Goal: Task Accomplishment & Management: Use online tool/utility

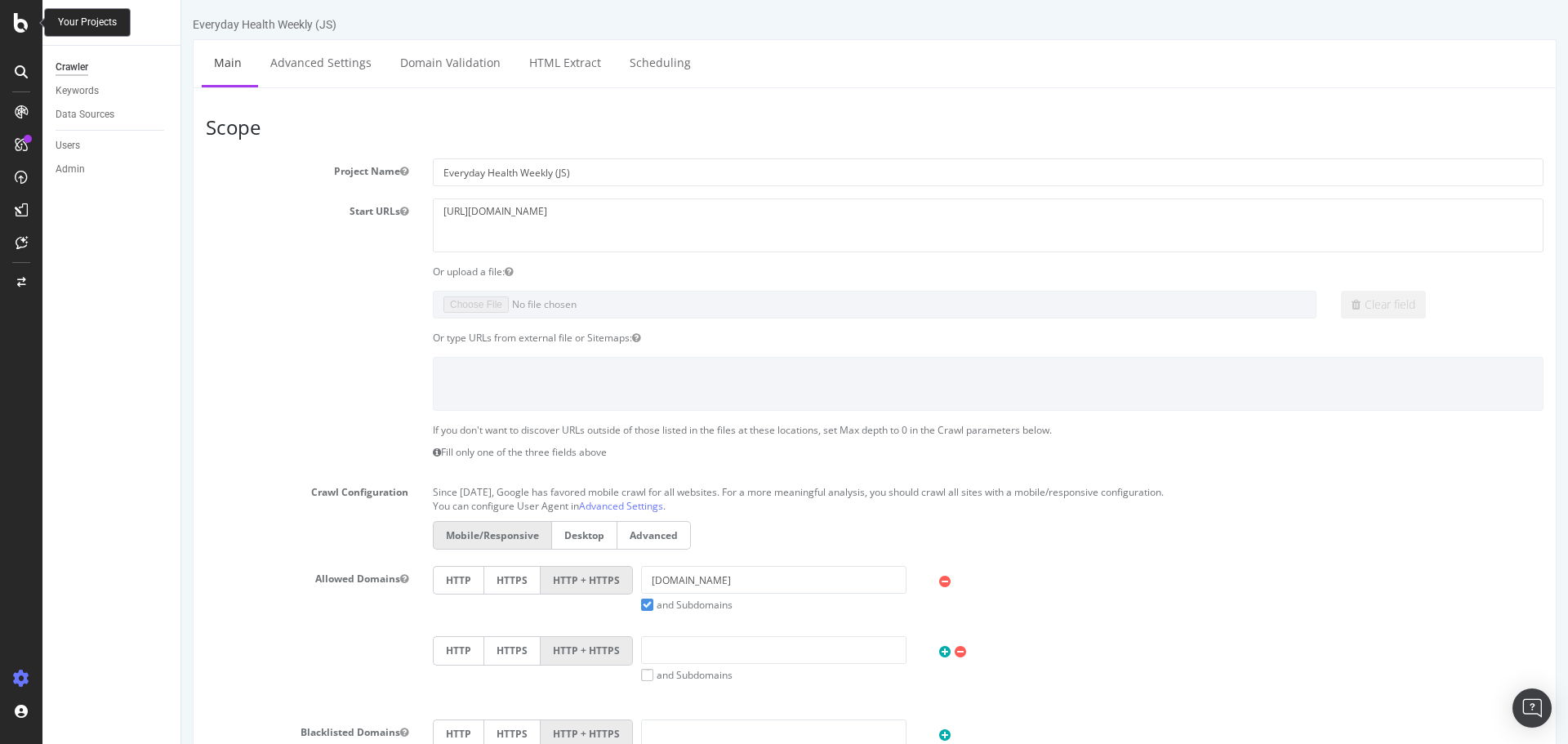
click at [26, 27] on icon at bounding box center [21, 23] width 15 height 19
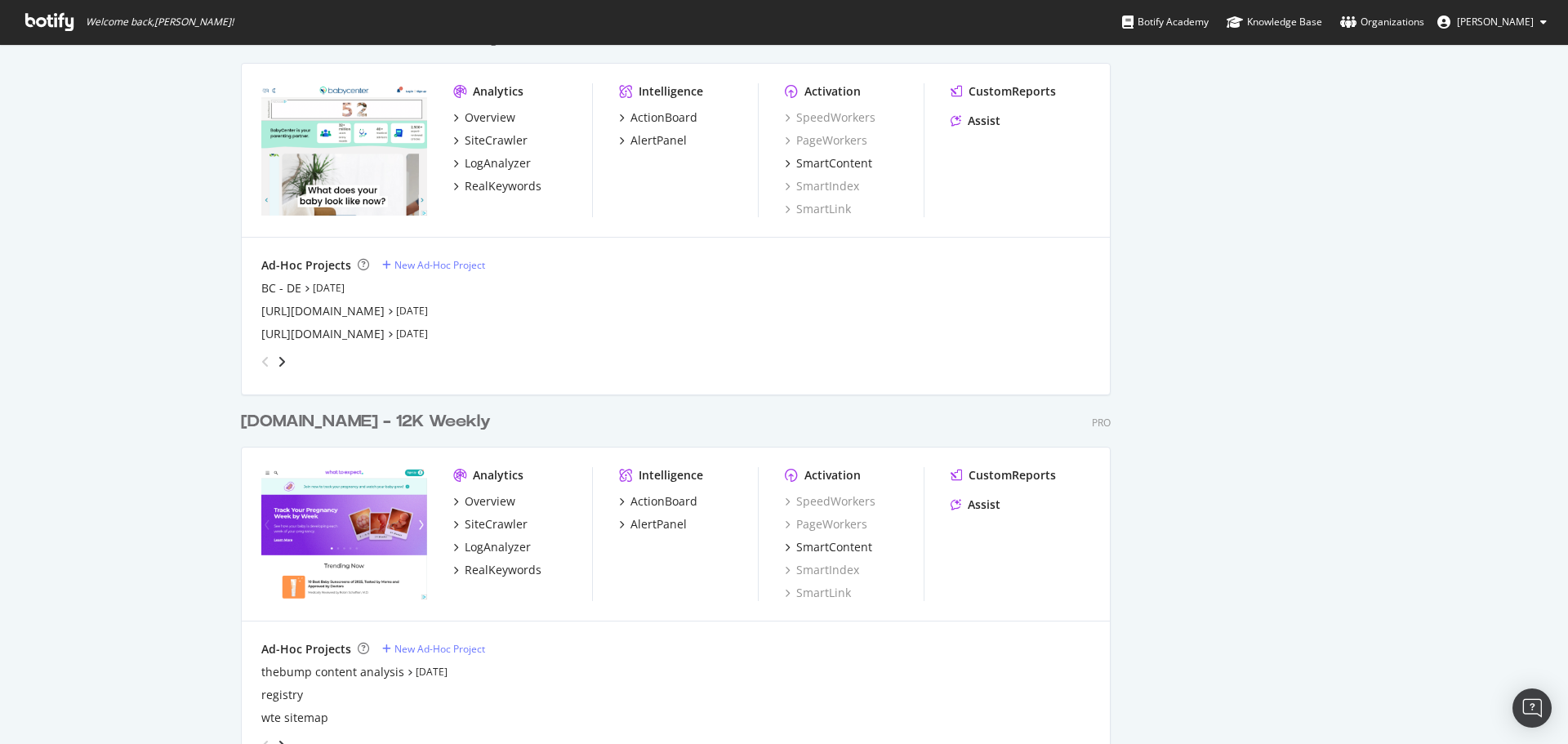
scroll to position [2777, 0]
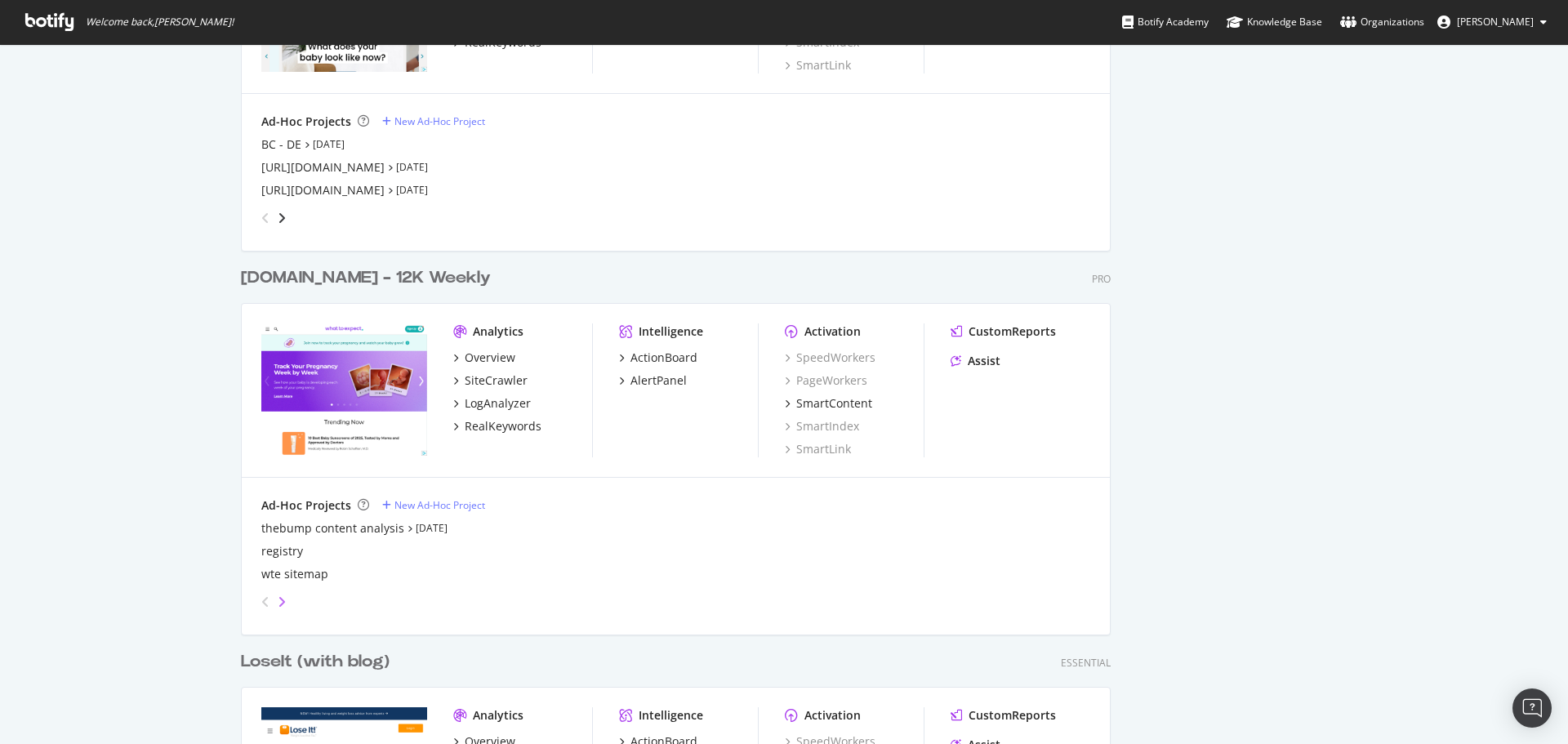
click at [277, 606] on icon "angle-right" at bounding box center [281, 602] width 8 height 13
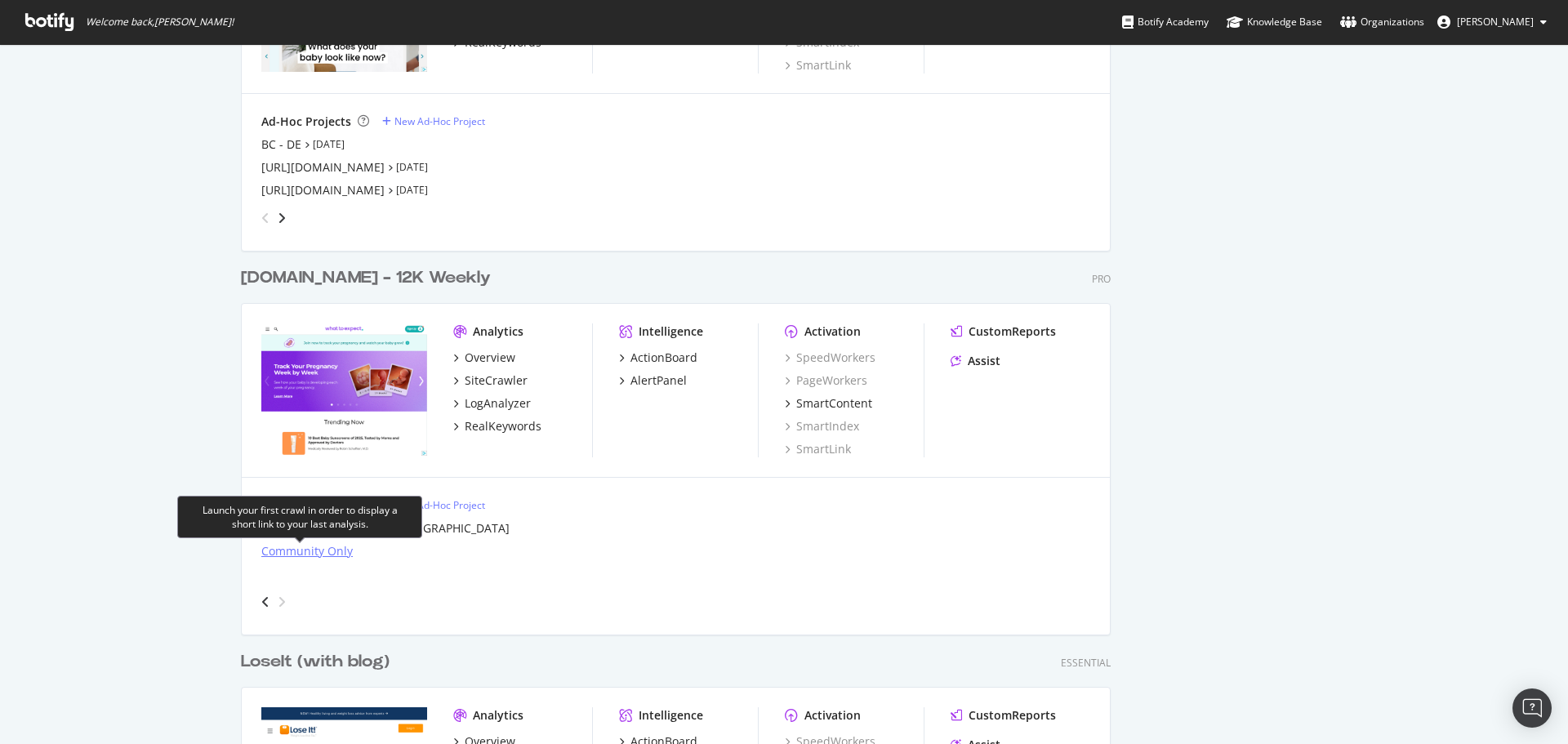
click at [306, 544] on div "Community Only" at bounding box center [307, 551] width 92 height 16
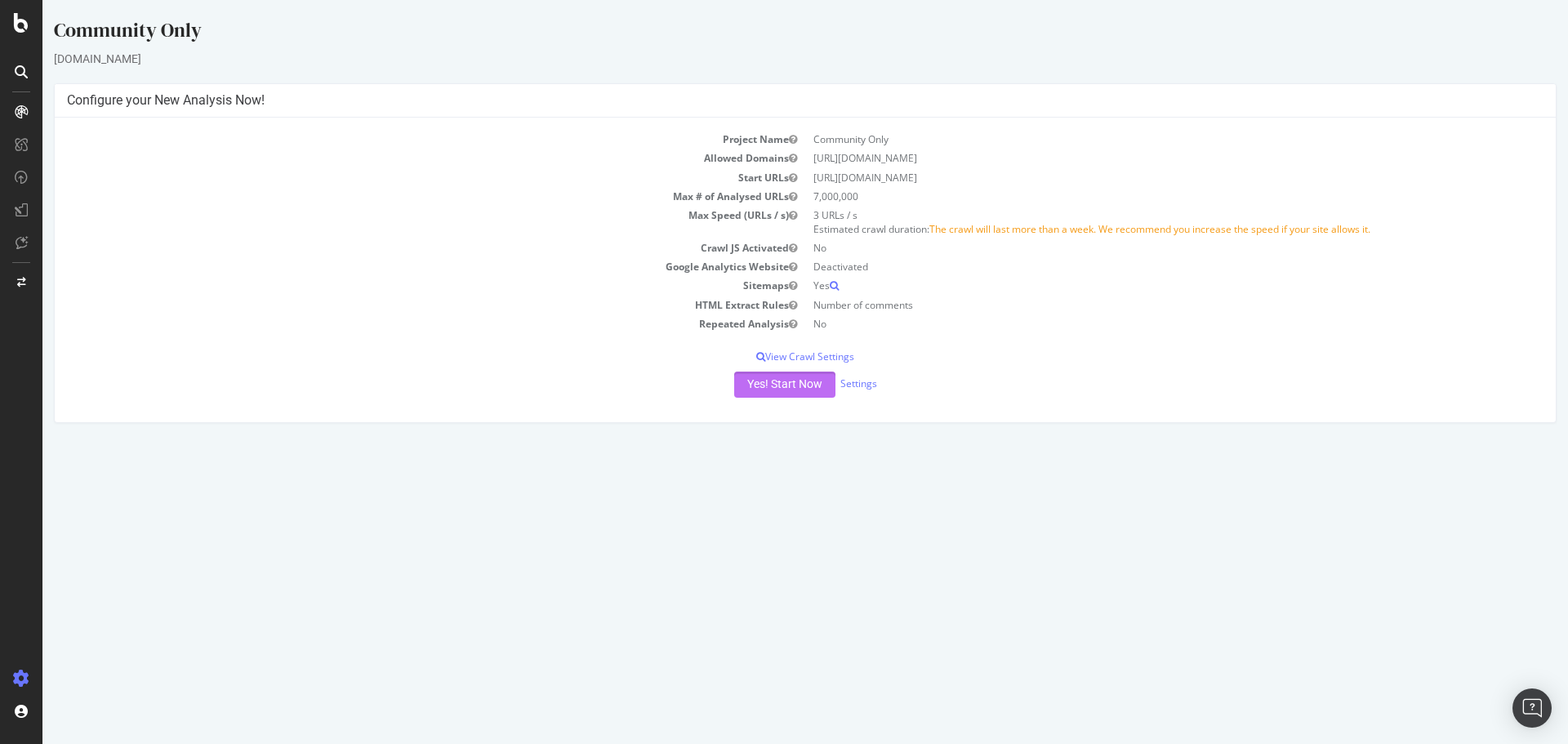
click at [804, 384] on button "Yes! Start Now" at bounding box center [784, 385] width 102 height 27
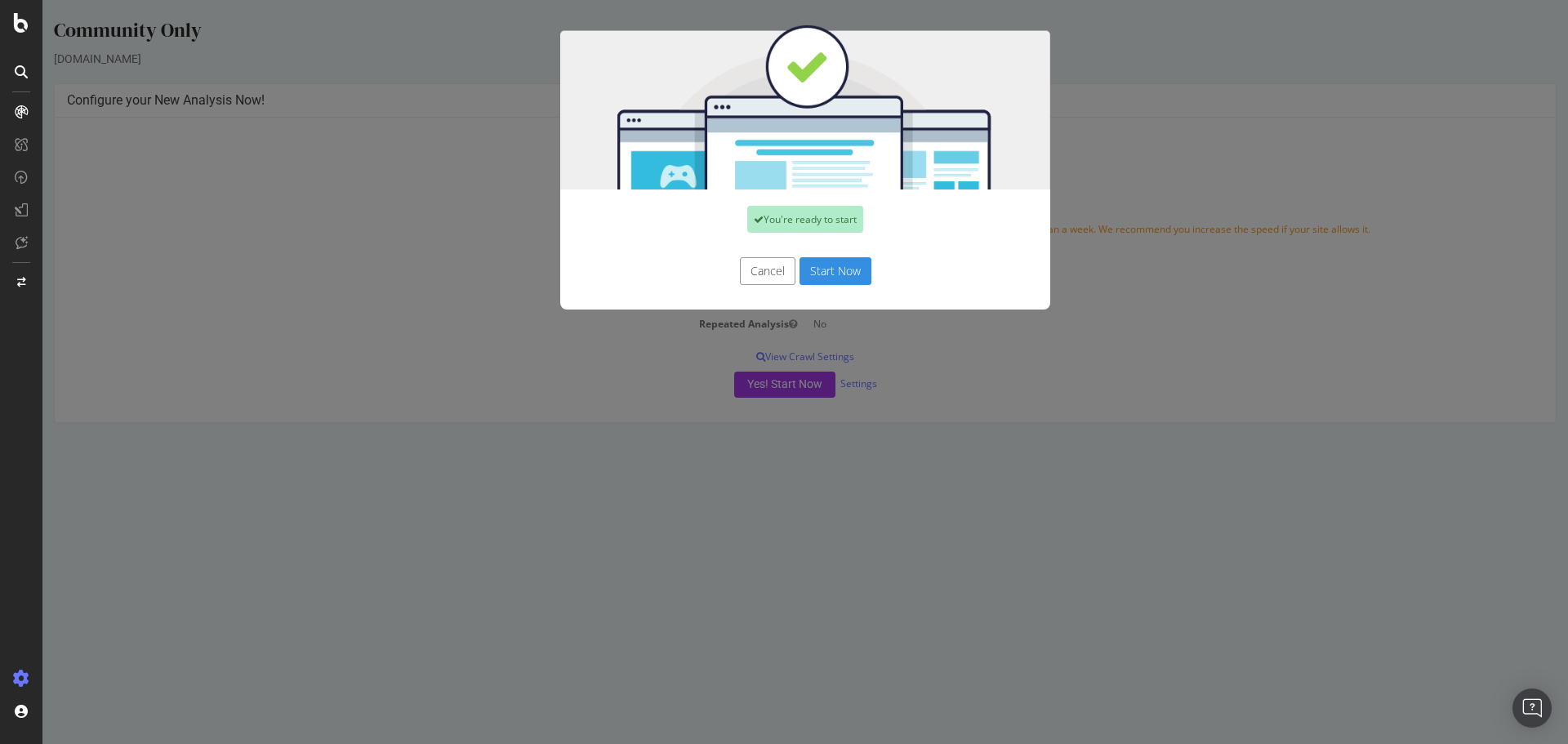
click at [853, 275] on button "Start Now" at bounding box center [835, 270] width 72 height 27
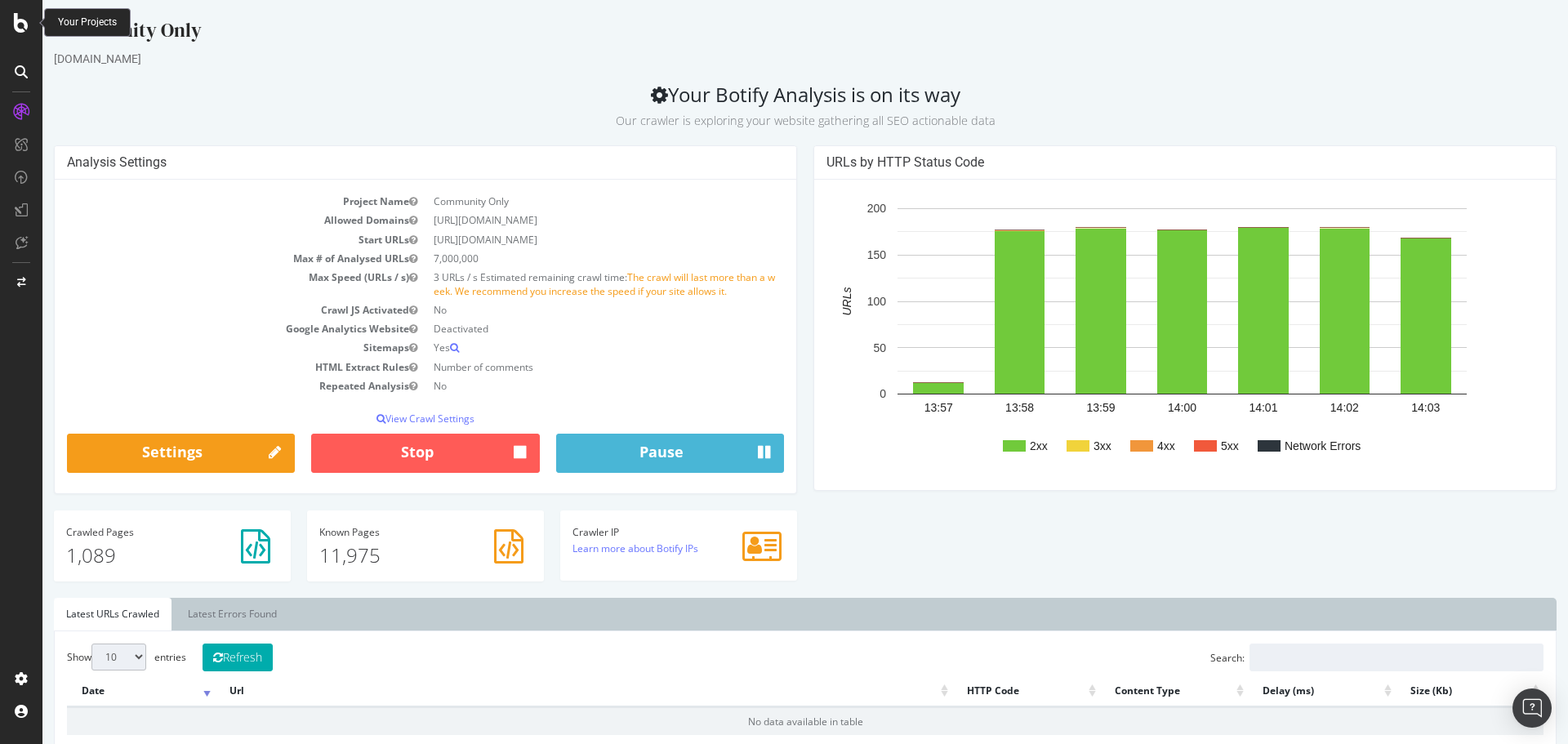
click at [27, 20] on icon at bounding box center [21, 23] width 15 height 19
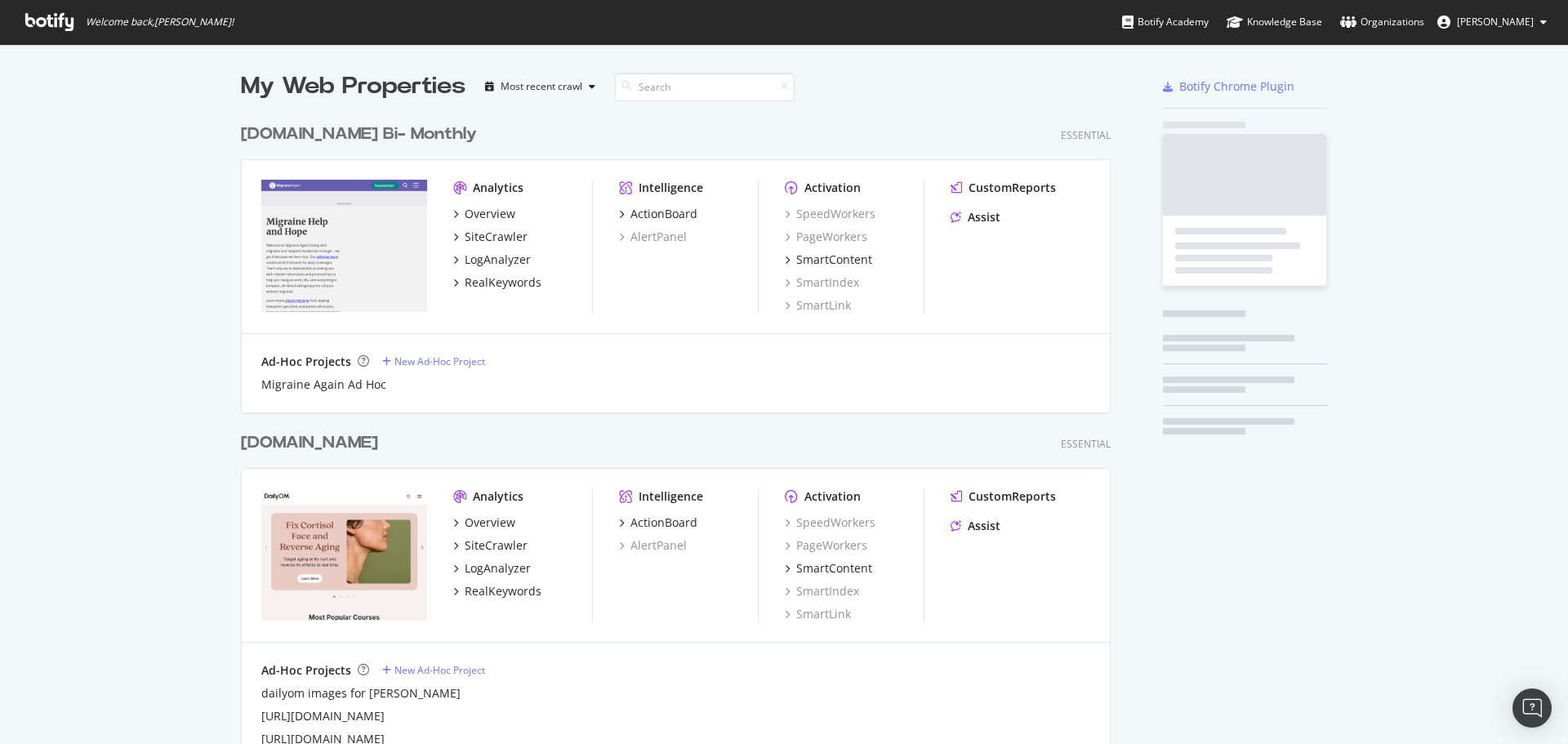
scroll to position [732, 1543]
